Goal: Task Accomplishment & Management: Use online tool/utility

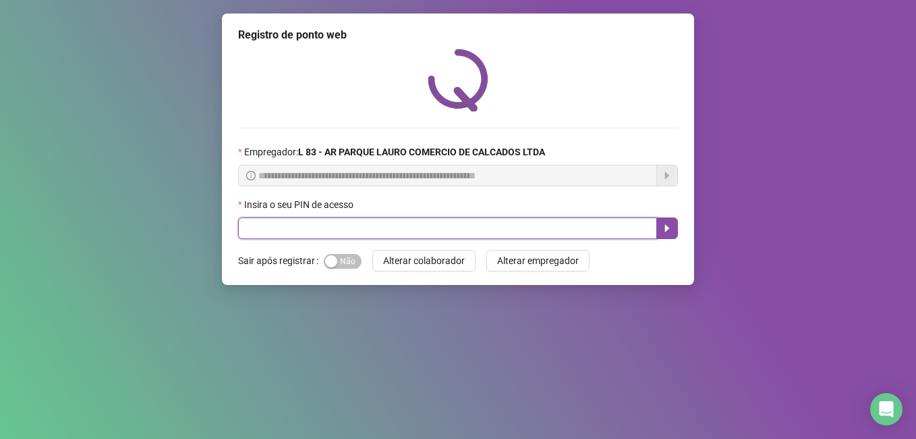
click at [298, 231] on input "text" at bounding box center [447, 228] width 419 height 22
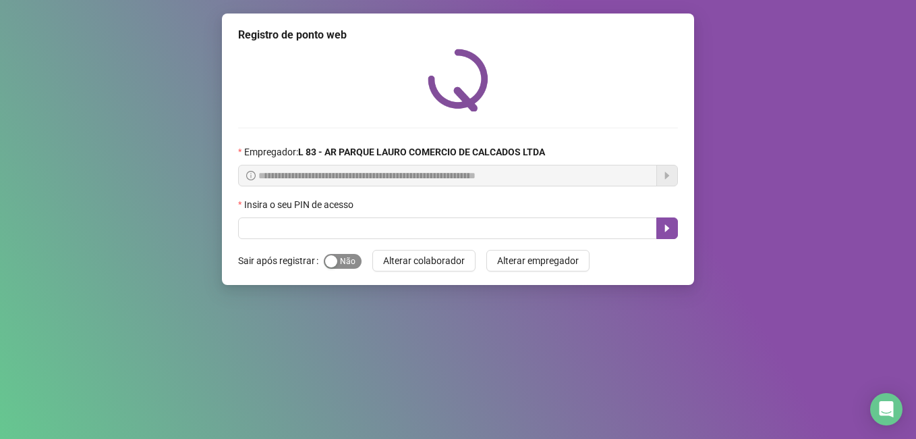
click at [329, 263] on div "button" at bounding box center [331, 261] width 12 height 12
click at [319, 215] on div "Insira o seu PIN de acesso" at bounding box center [458, 207] width 440 height 20
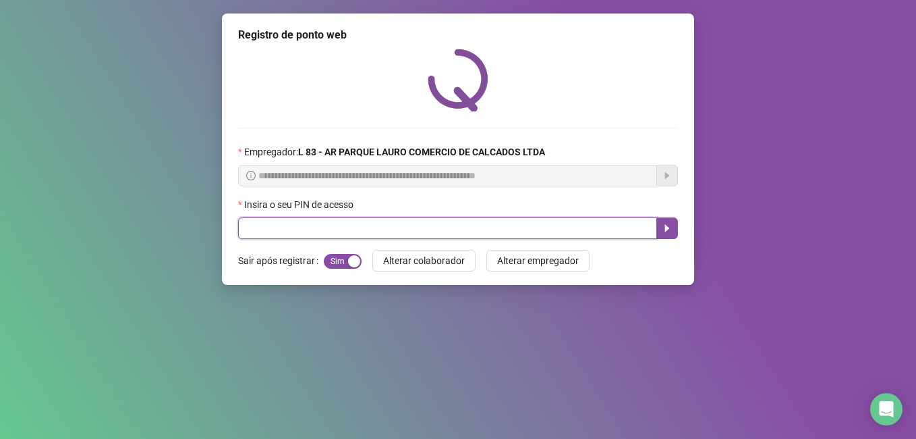
click at [330, 234] on input "text" at bounding box center [447, 228] width 419 height 22
type input "*****"
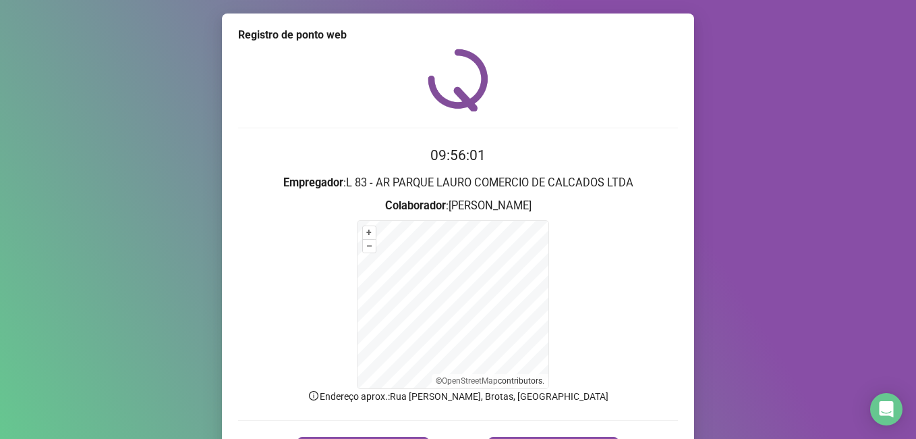
scroll to position [84, 0]
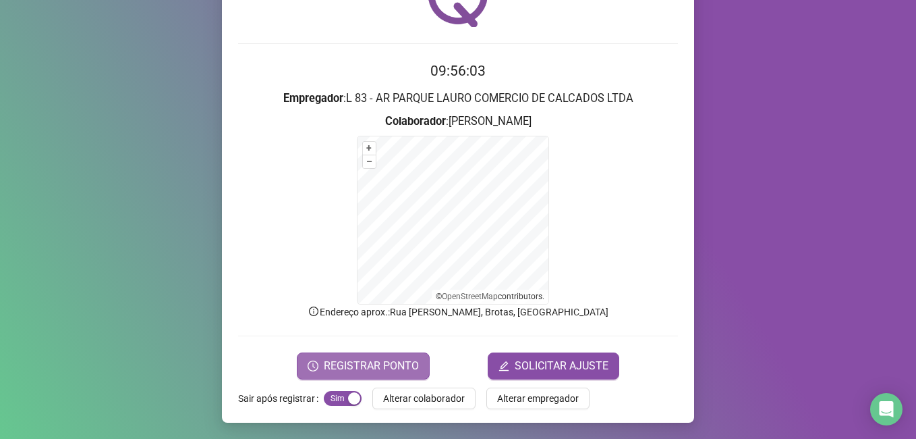
click at [331, 365] on span "REGISTRAR PONTO" at bounding box center [371, 366] width 95 height 16
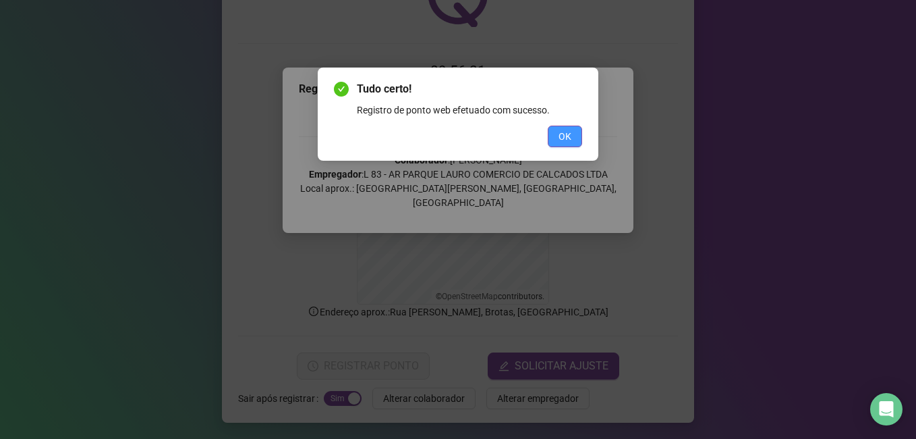
click at [512, 140] on span "OK" at bounding box center [565, 136] width 13 height 15
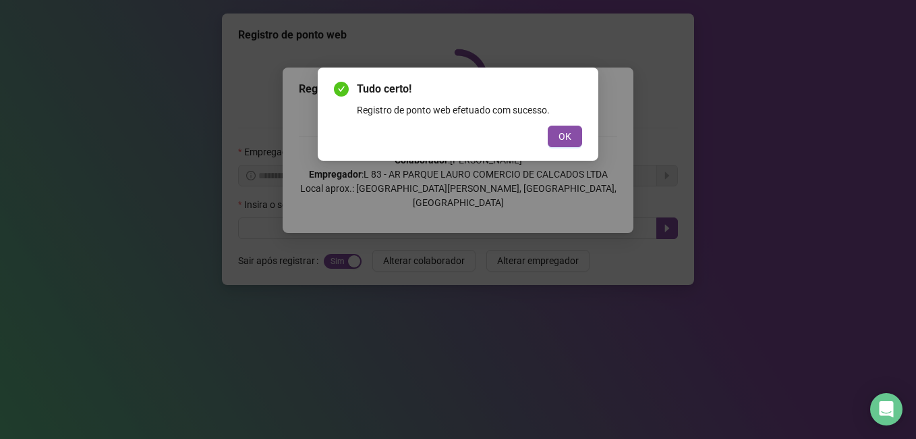
scroll to position [0, 0]
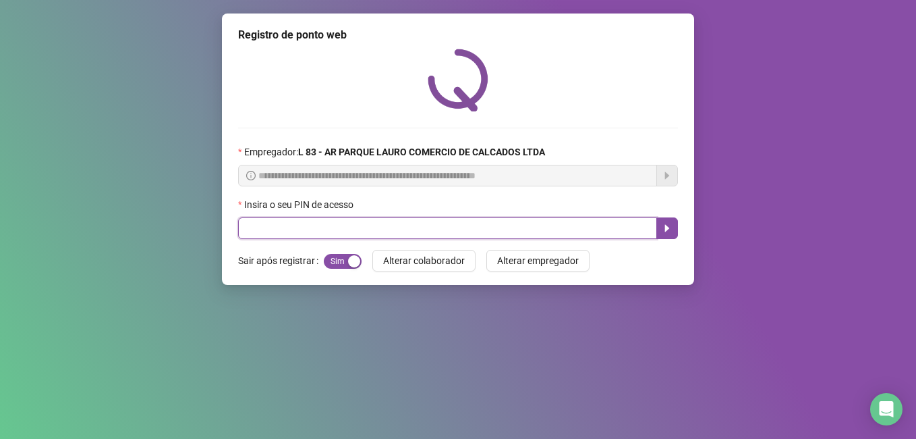
click at [512, 234] on input "text" at bounding box center [447, 228] width 419 height 22
type input "*****"
click at [512, 229] on icon "caret-right" at bounding box center [667, 228] width 11 height 11
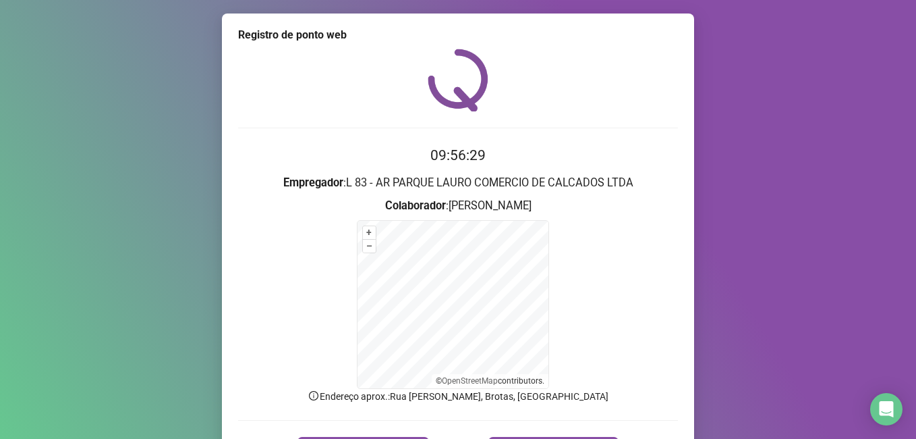
scroll to position [84, 0]
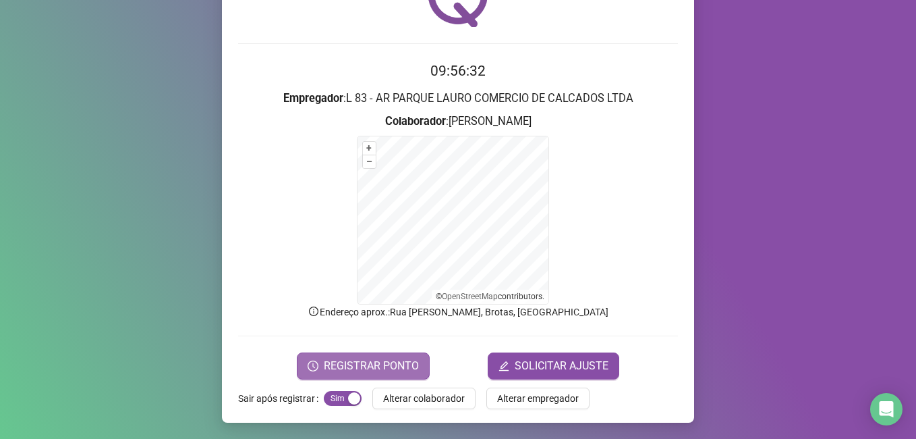
click at [395, 362] on span "REGISTRAR PONTO" at bounding box center [371, 366] width 95 height 16
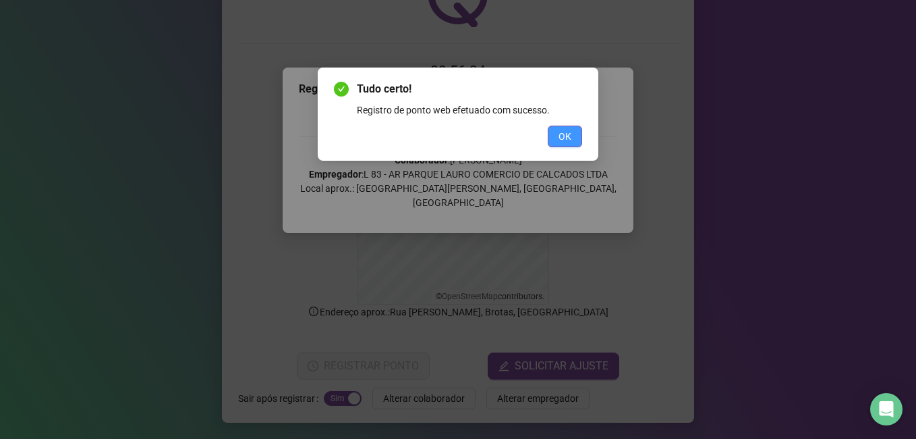
click at [512, 134] on span "OK" at bounding box center [565, 136] width 13 height 15
